Goal: Transaction & Acquisition: Purchase product/service

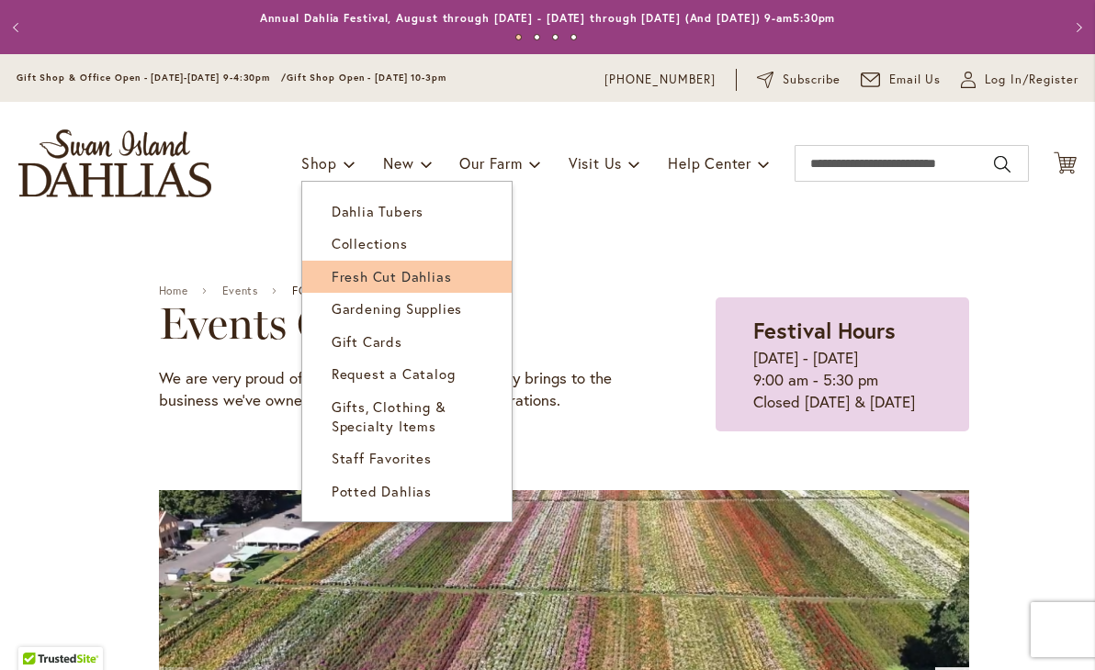
click at [343, 274] on span "Fresh Cut Dahlias" at bounding box center [392, 276] width 120 height 18
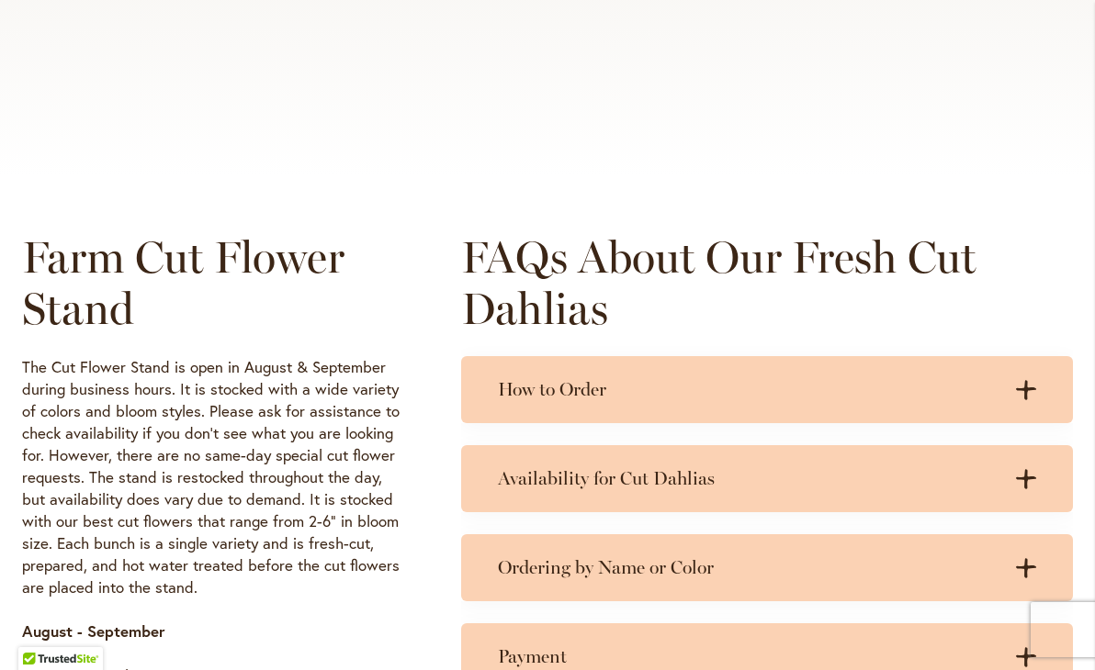
scroll to position [741, 0]
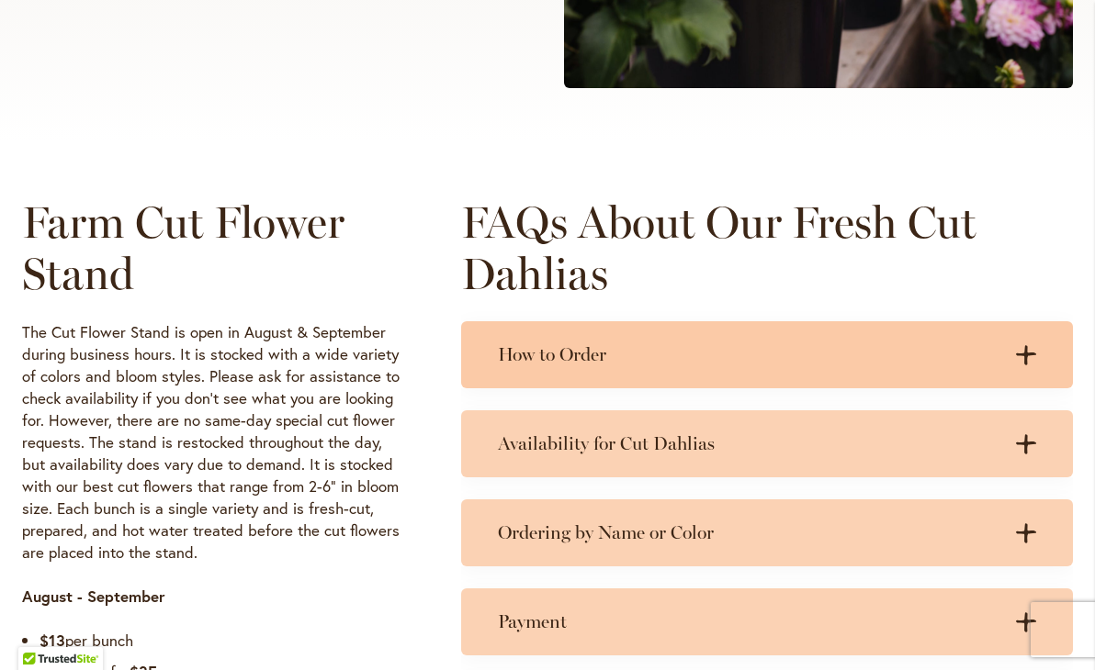
click at [1029, 349] on icon ".cls-1 { fill: #3c2616; stroke-width: 0px; }" at bounding box center [1026, 355] width 20 height 20
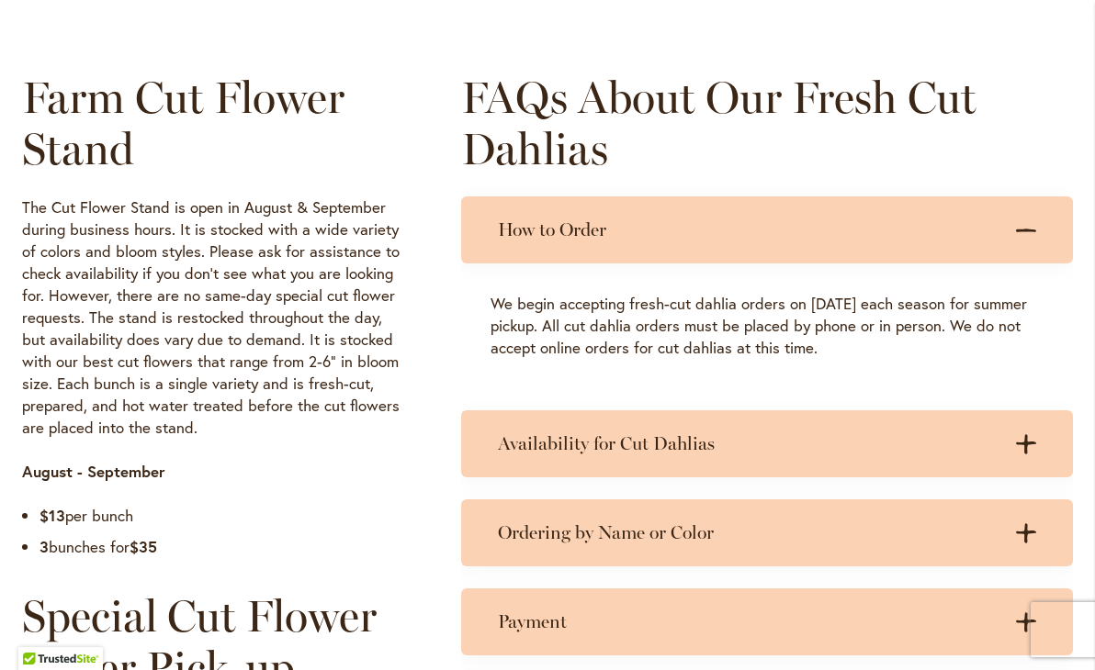
scroll to position [867, 0]
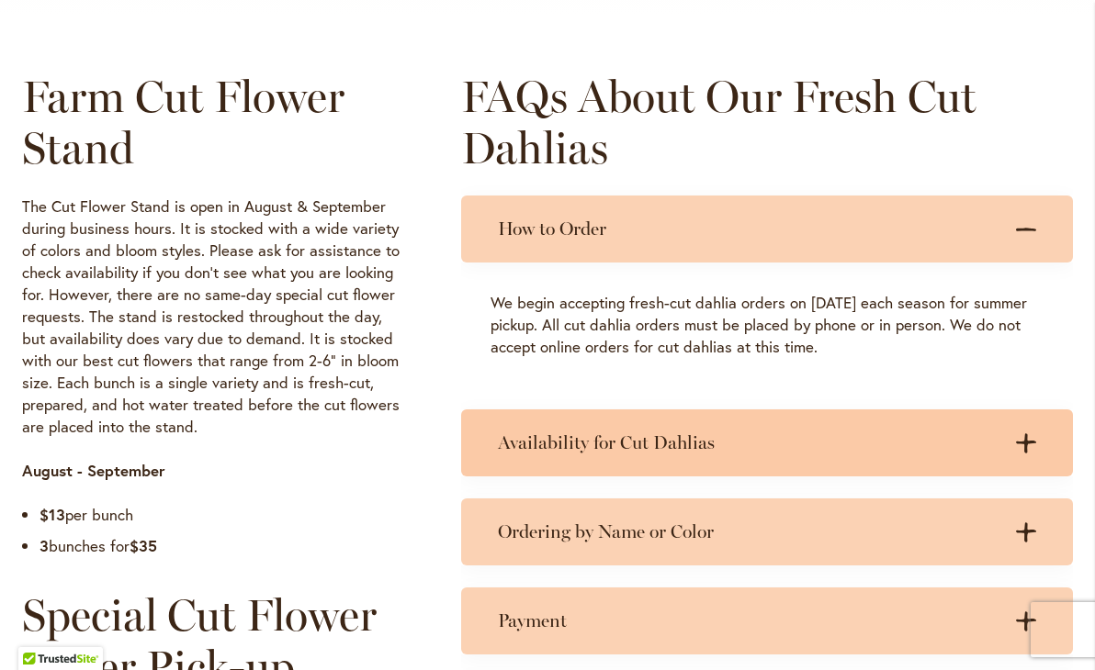
click at [1026, 444] on icon at bounding box center [1026, 442] width 20 height 19
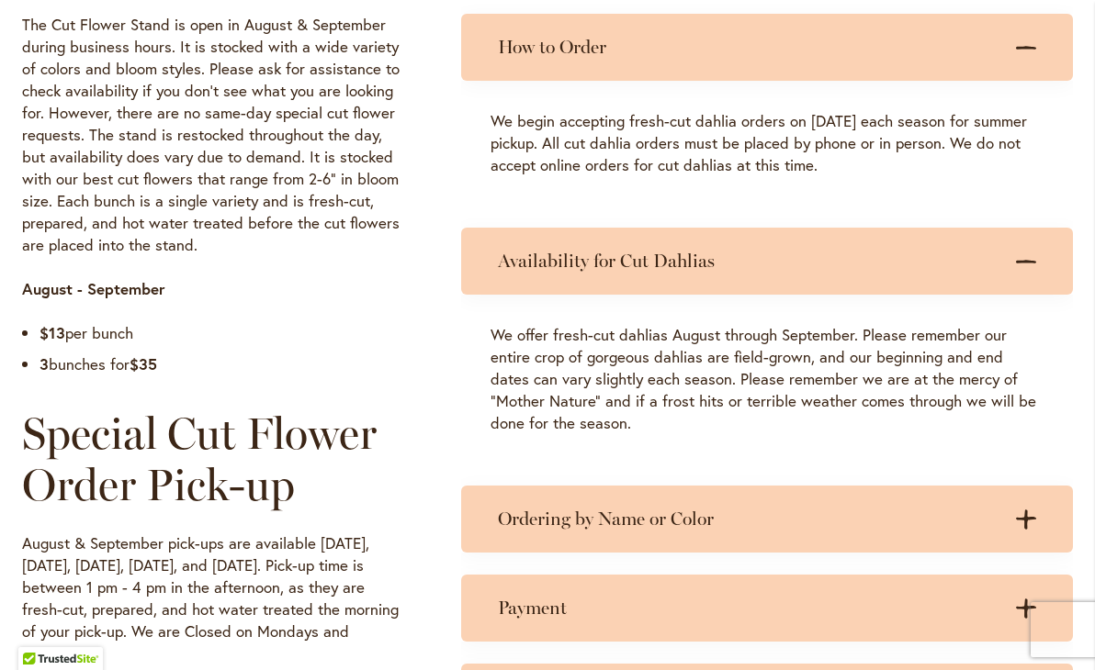
scroll to position [1082, 0]
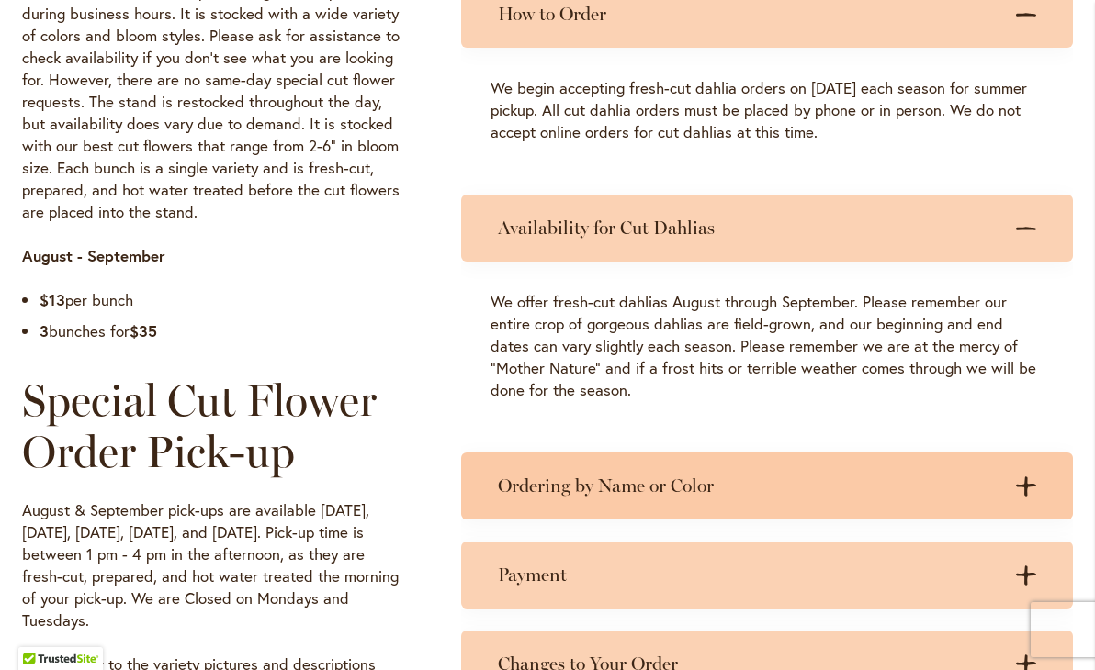
click at [1021, 479] on icon ".cls-1 { fill: #3c2616; stroke-width: 0px; }" at bounding box center [1026, 487] width 20 height 20
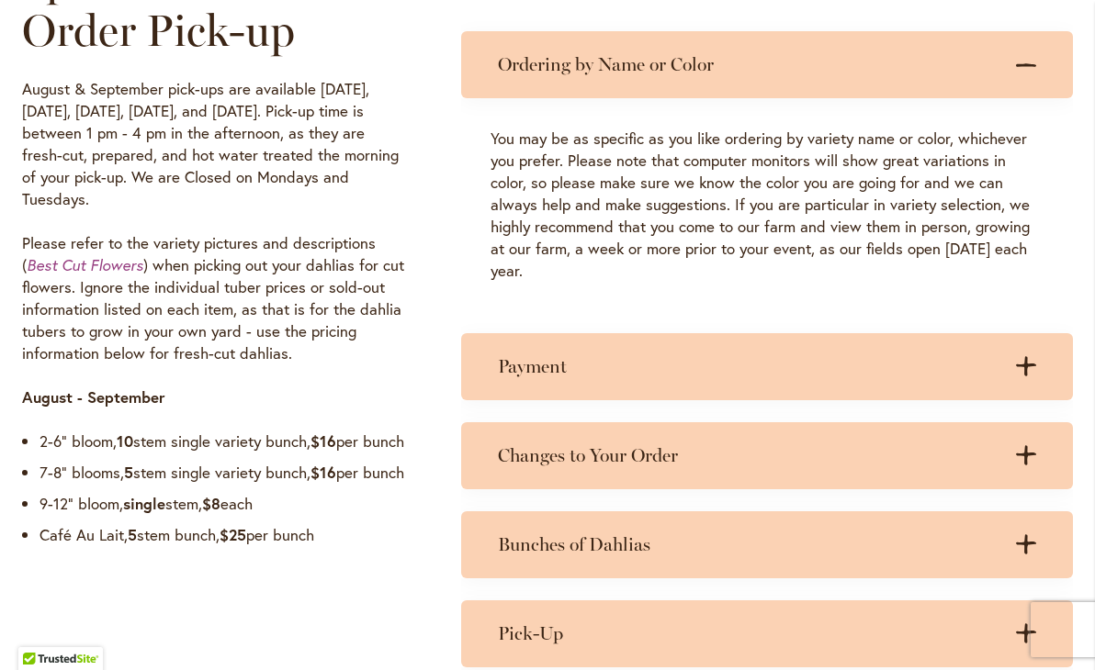
scroll to position [1512, 0]
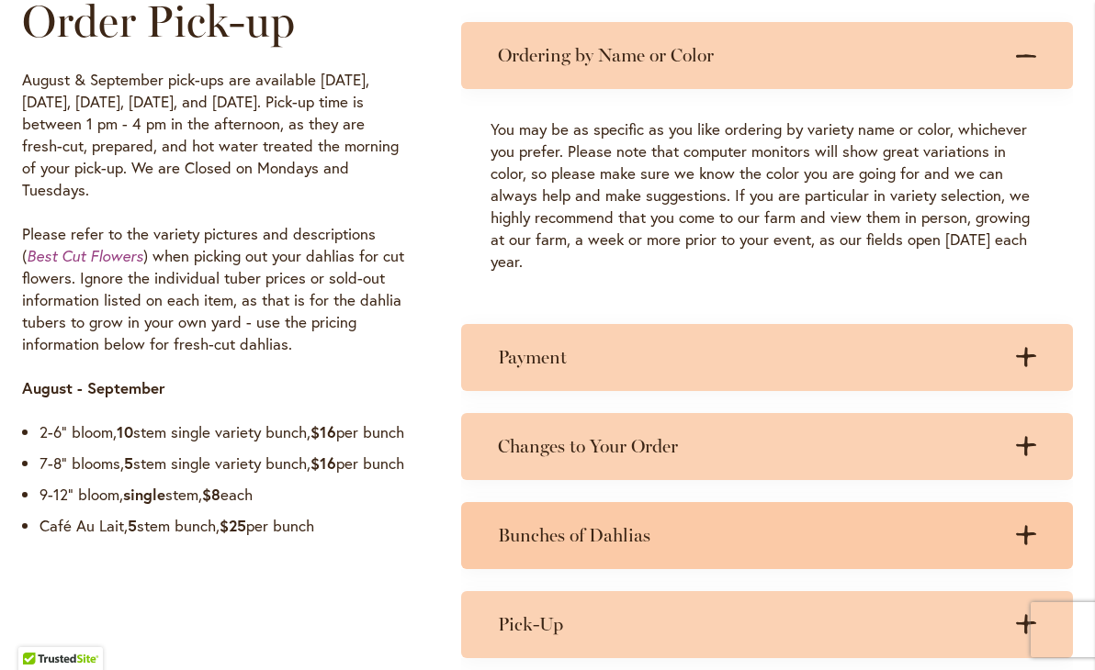
click at [1026, 526] on icon at bounding box center [1026, 535] width 20 height 19
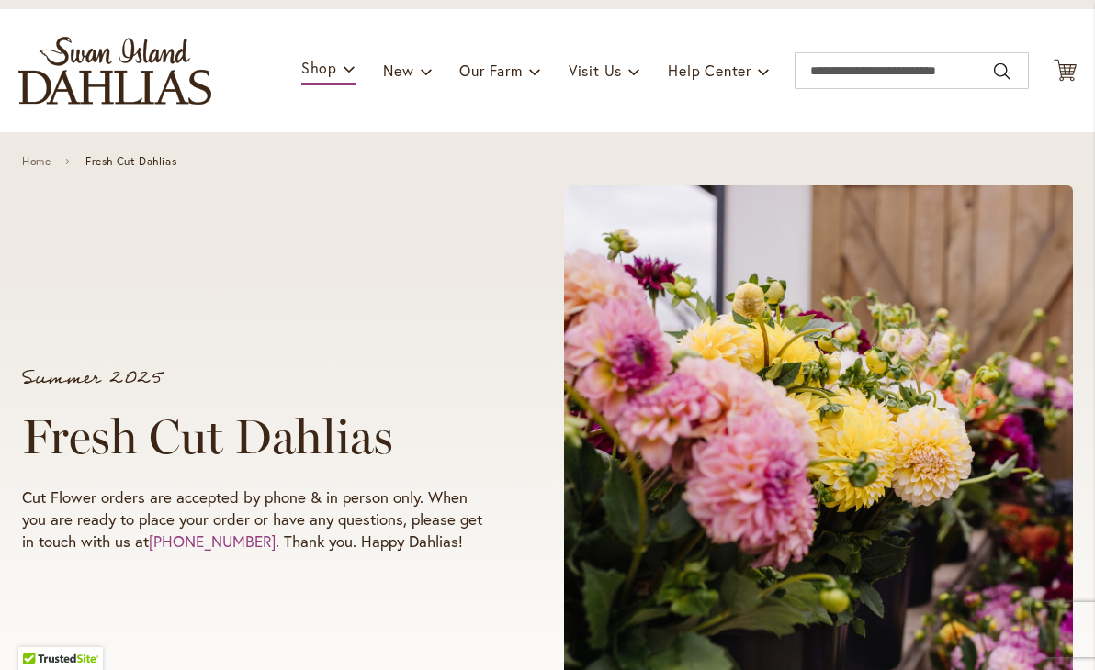
scroll to position [0, 0]
